Goal: Task Accomplishment & Management: Manage account settings

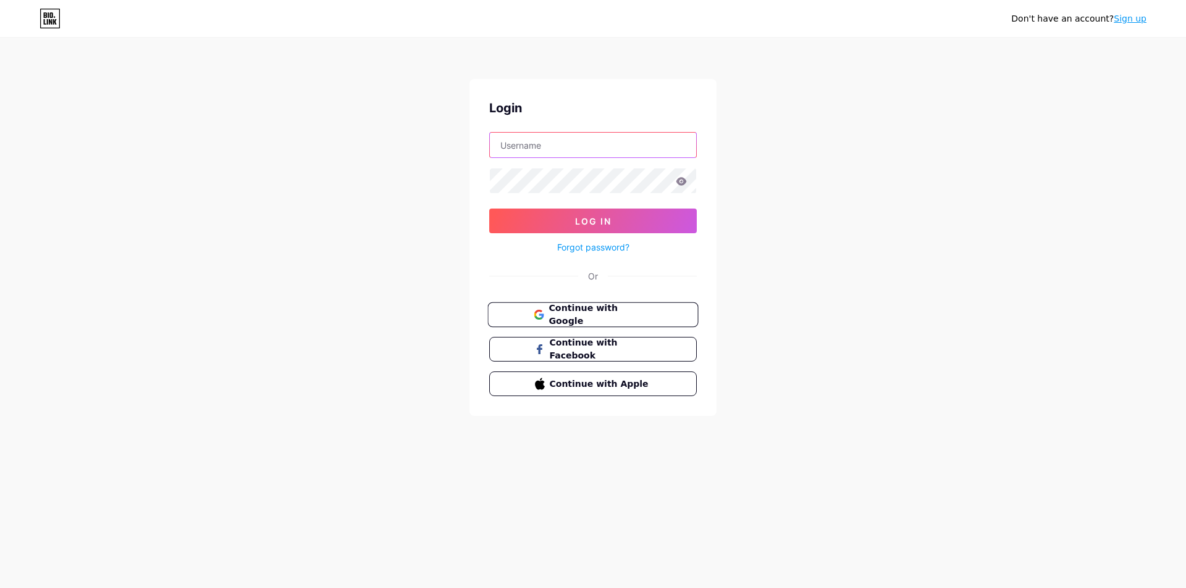
type input "[EMAIL_ADDRESS][DOMAIN_NAME]"
click at [598, 226] on span "Log In" at bounding box center [593, 221] width 36 height 10
click at [584, 224] on span "Log In" at bounding box center [593, 221] width 36 height 10
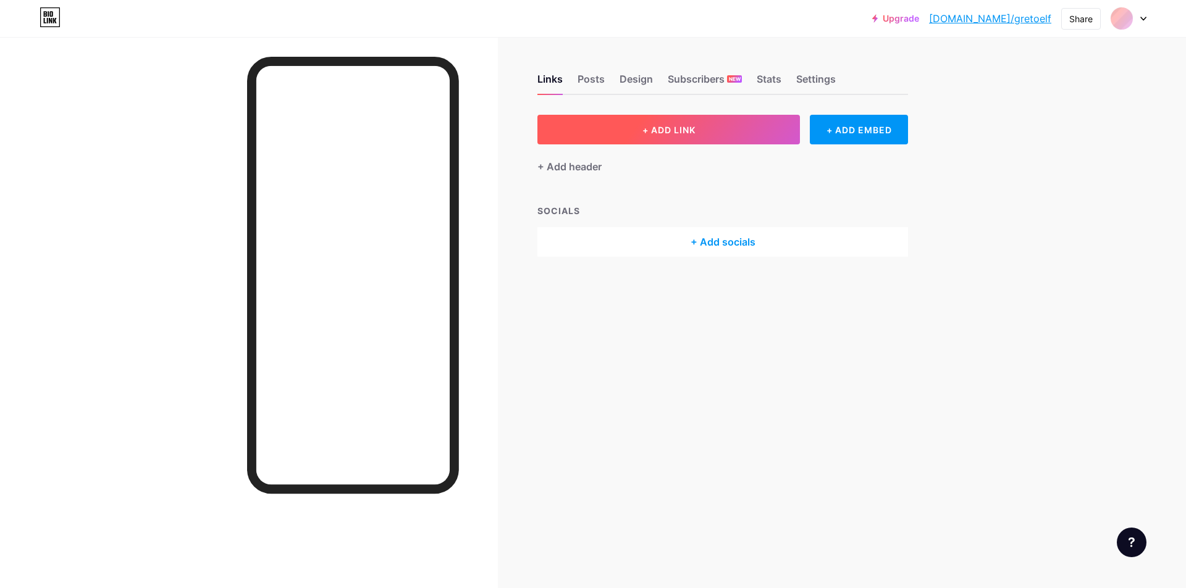
click at [649, 132] on span "+ ADD LINK" at bounding box center [668, 130] width 53 height 10
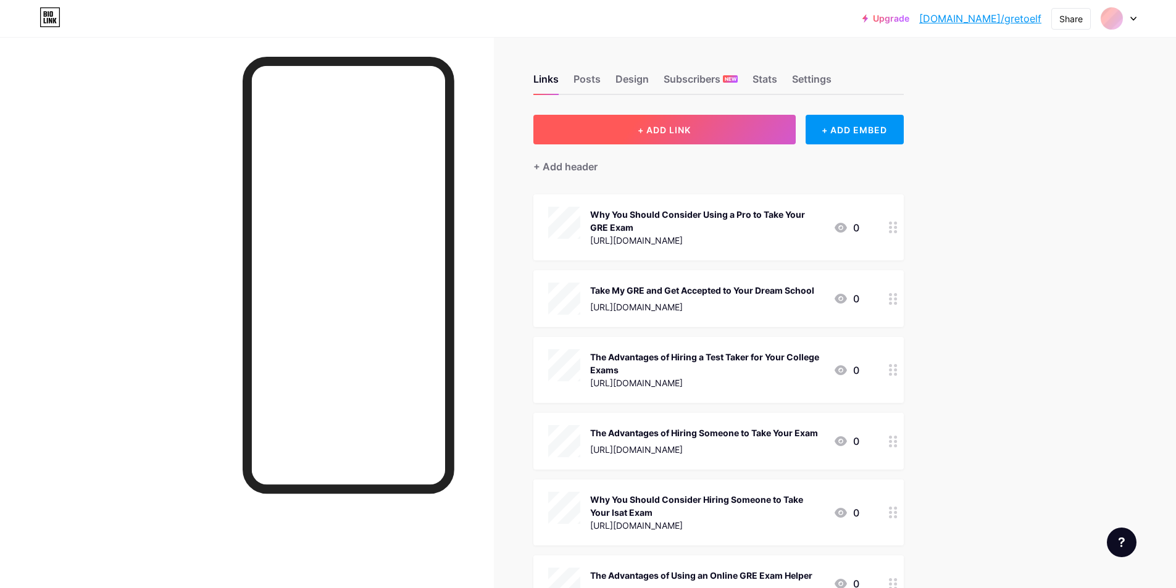
click at [692, 142] on button "+ ADD LINK" at bounding box center [664, 130] width 262 height 30
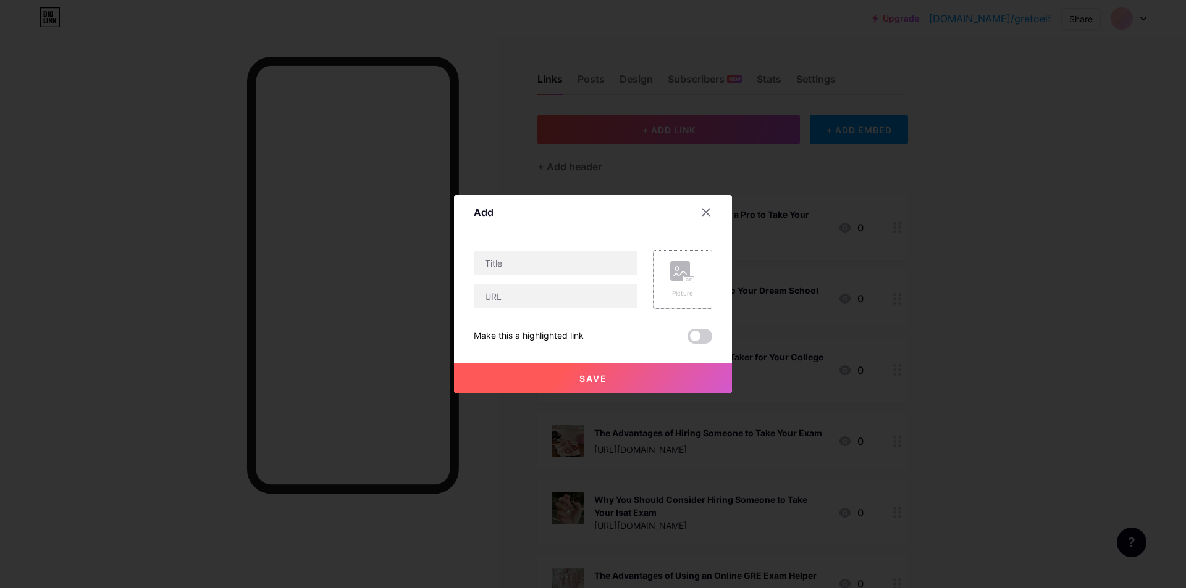
click at [696, 269] on div "Picture" at bounding box center [682, 279] width 59 height 59
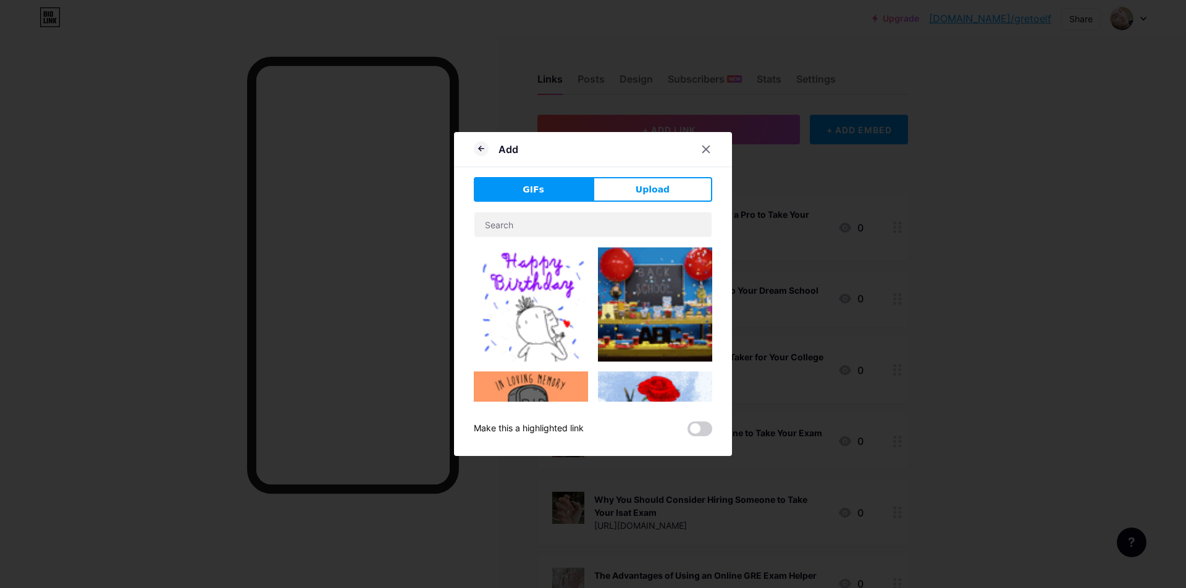
click at [533, 372] on img at bounding box center [531, 429] width 114 height 114
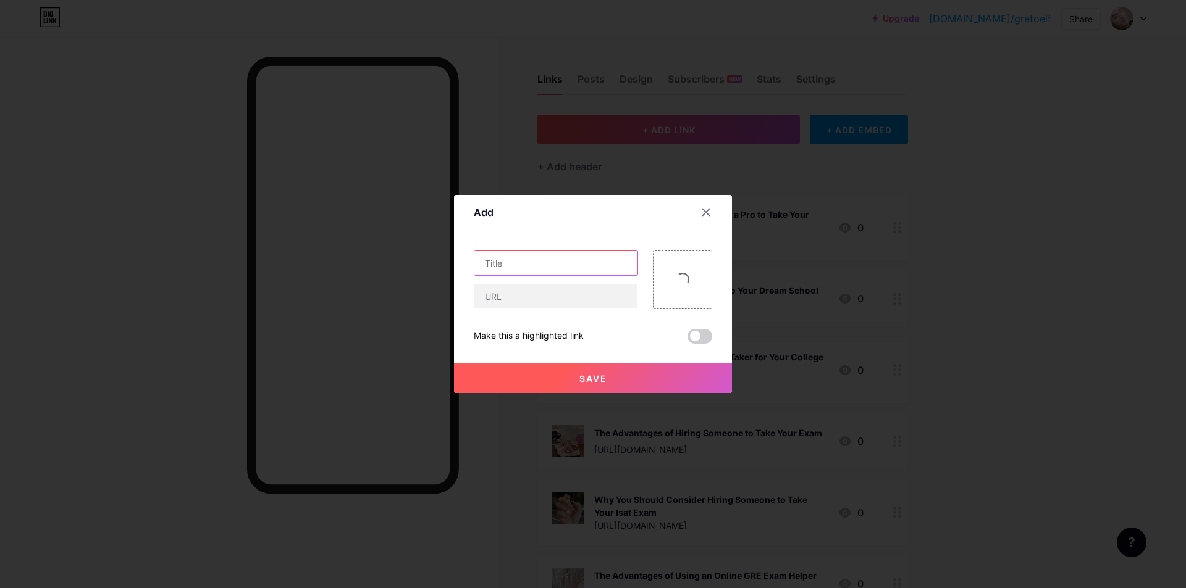
click at [530, 270] on input "text" at bounding box center [555, 263] width 163 height 25
paste input "雅思代考口语部分能远程耳机提示吗？"
type input "雅思代考口语部分能远程耳机提示吗？"
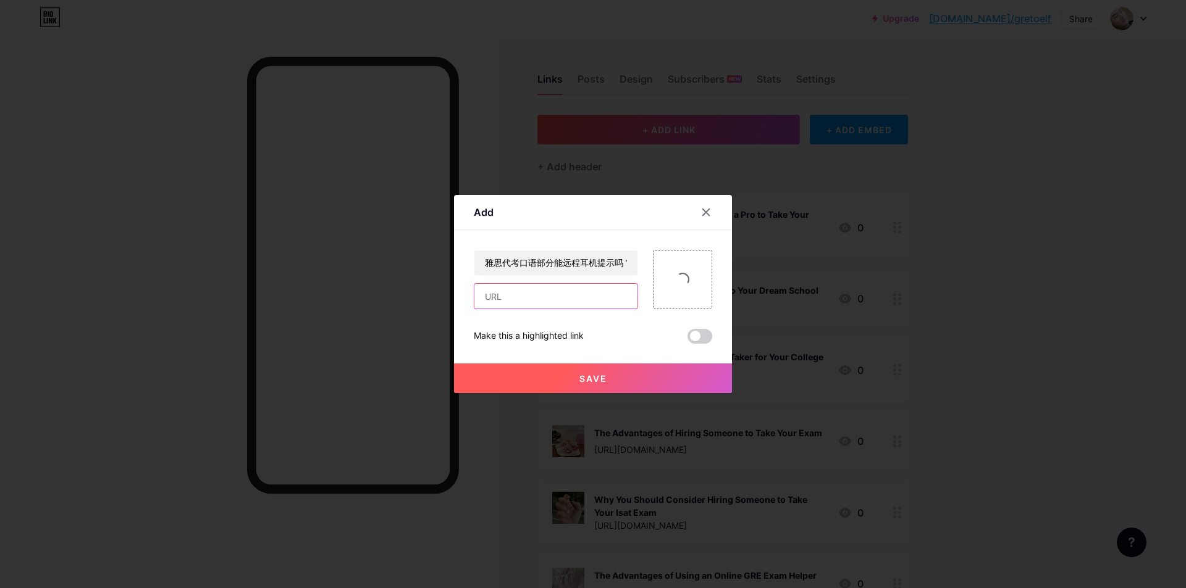
click at [556, 308] on input "text" at bounding box center [555, 296] width 163 height 25
paste input "[URL][DOMAIN_NAME]"
type input "[URL][DOMAIN_NAME]"
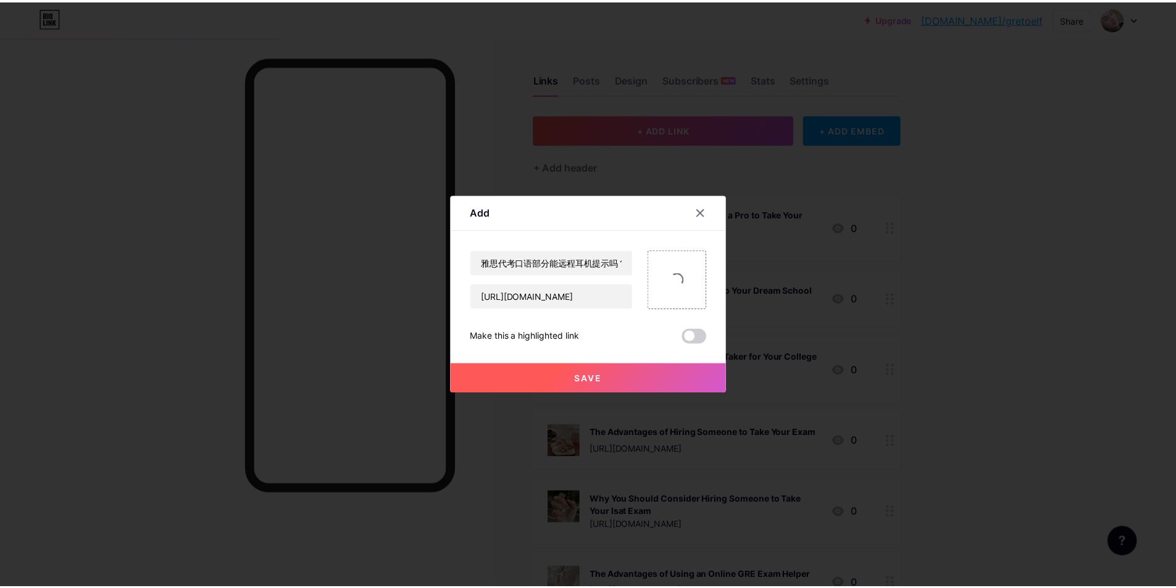
scroll to position [0, 0]
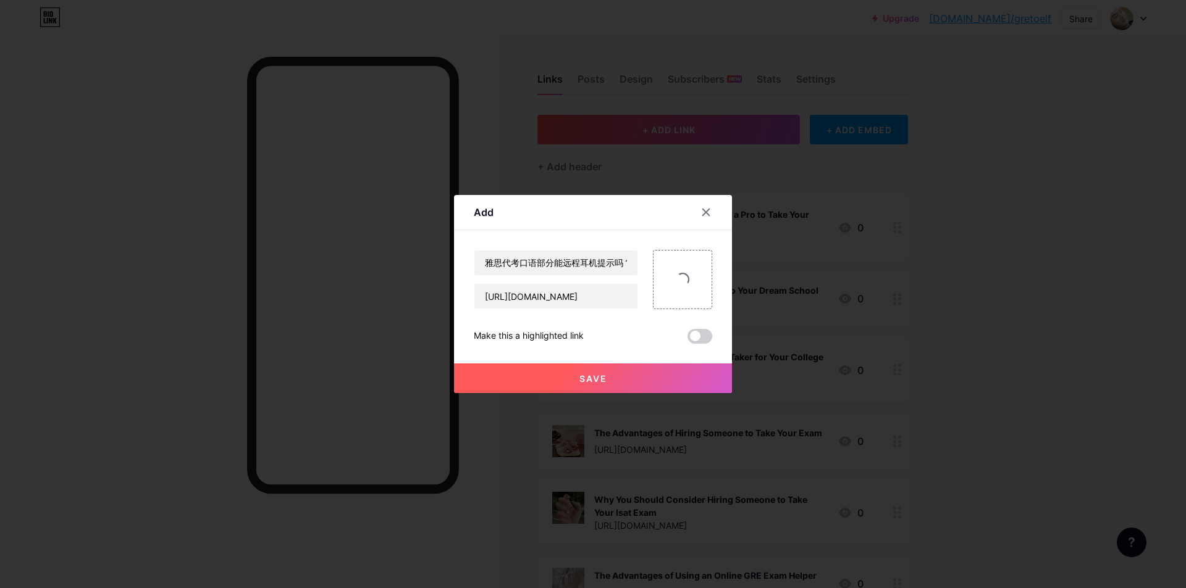
click at [573, 383] on button "Save" at bounding box center [593, 379] width 278 height 30
